Goal: Navigation & Orientation: Find specific page/section

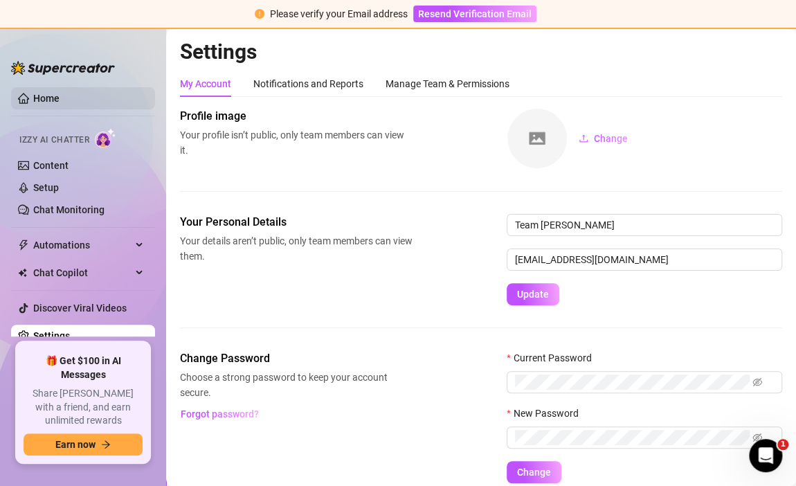
click at [37, 97] on link "Home" at bounding box center [46, 98] width 26 height 11
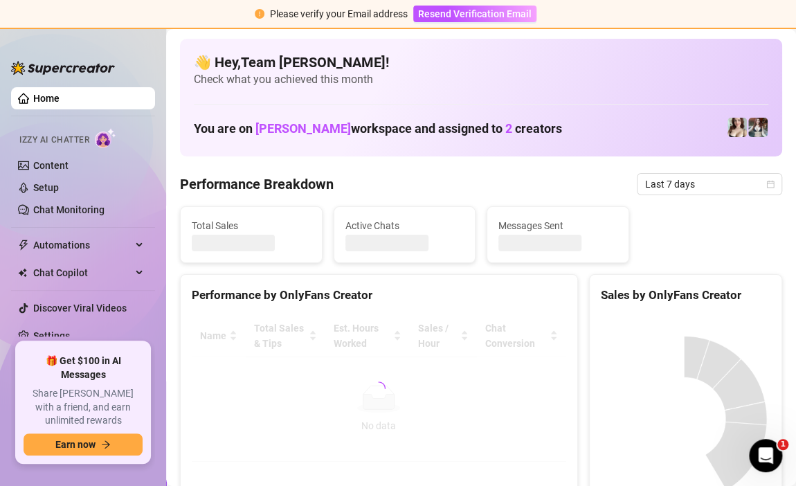
click at [37, 97] on link "Home" at bounding box center [46, 98] width 26 height 11
click at [584, 44] on div "Please verify your Email address Resend Verification Email Home Izzy AI Chatter…" at bounding box center [398, 243] width 796 height 486
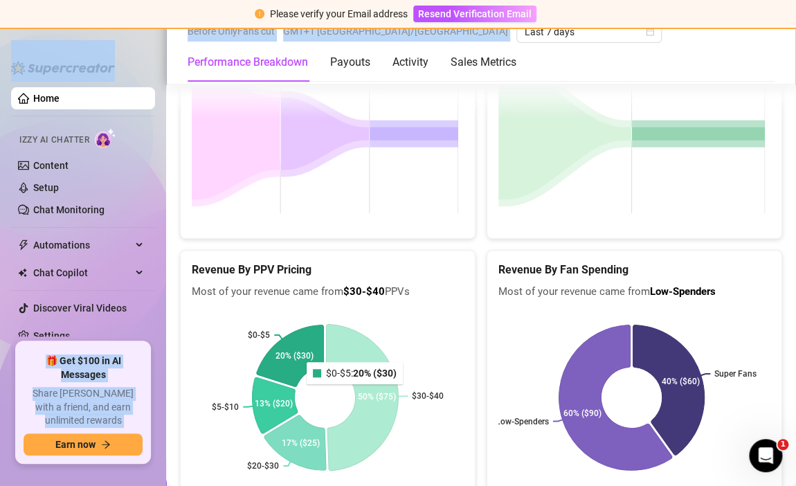
scroll to position [2216, 0]
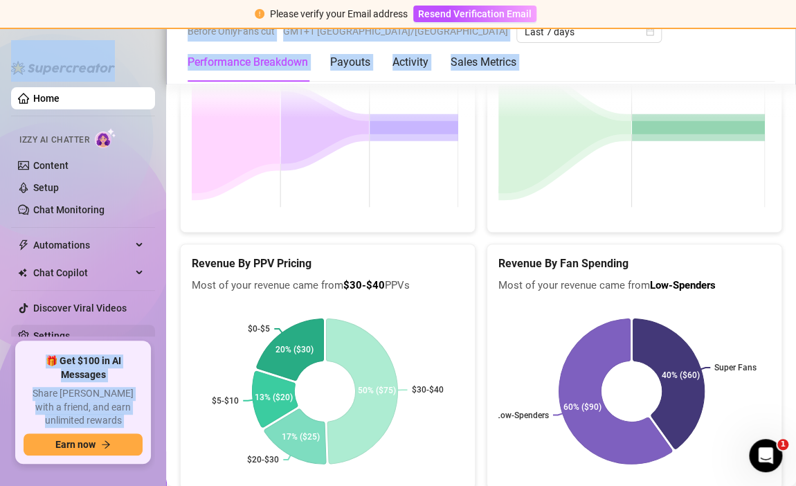
click at [53, 335] on link "Settings" at bounding box center [51, 335] width 37 height 11
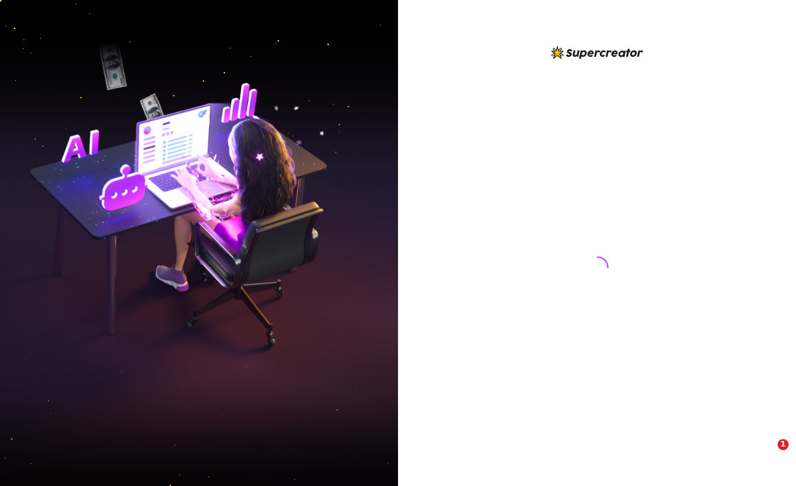
click at [78, 53] on img at bounding box center [199, 242] width 398 height 499
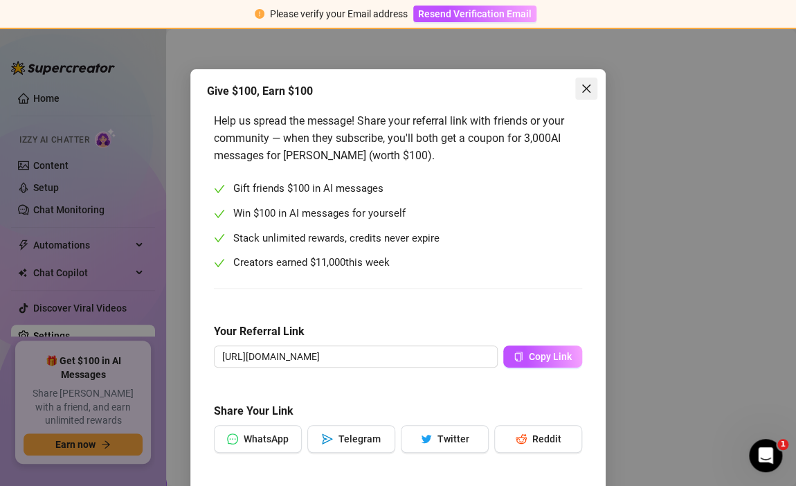
click at [582, 91] on icon "close" at bounding box center [586, 88] width 8 height 8
